Goal: Navigation & Orientation: Go to known website

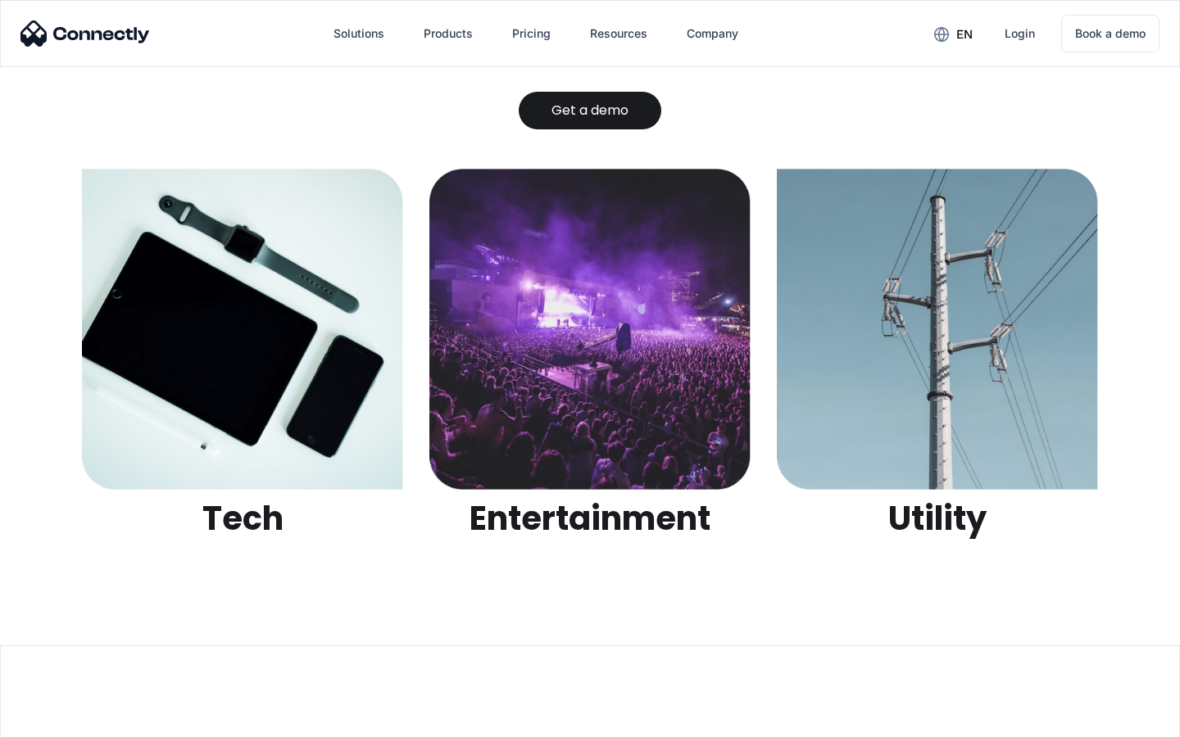
scroll to position [5169, 0]
